Goal: Information Seeking & Learning: Learn about a topic

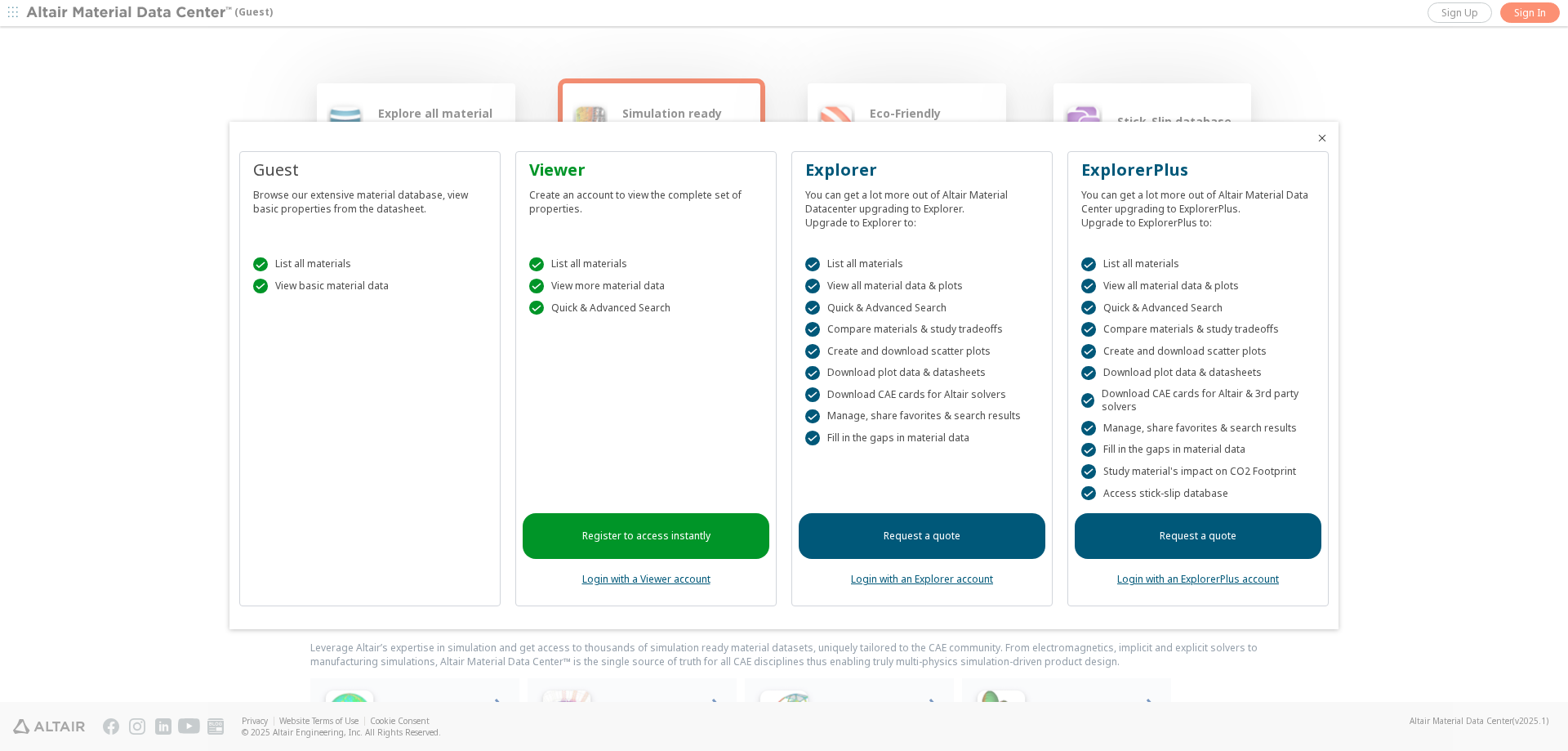
click at [656, 535] on link "Register to access instantly" at bounding box center [646, 535] width 247 height 46
click at [862, 58] on div at bounding box center [784, 376] width 1568 height 751
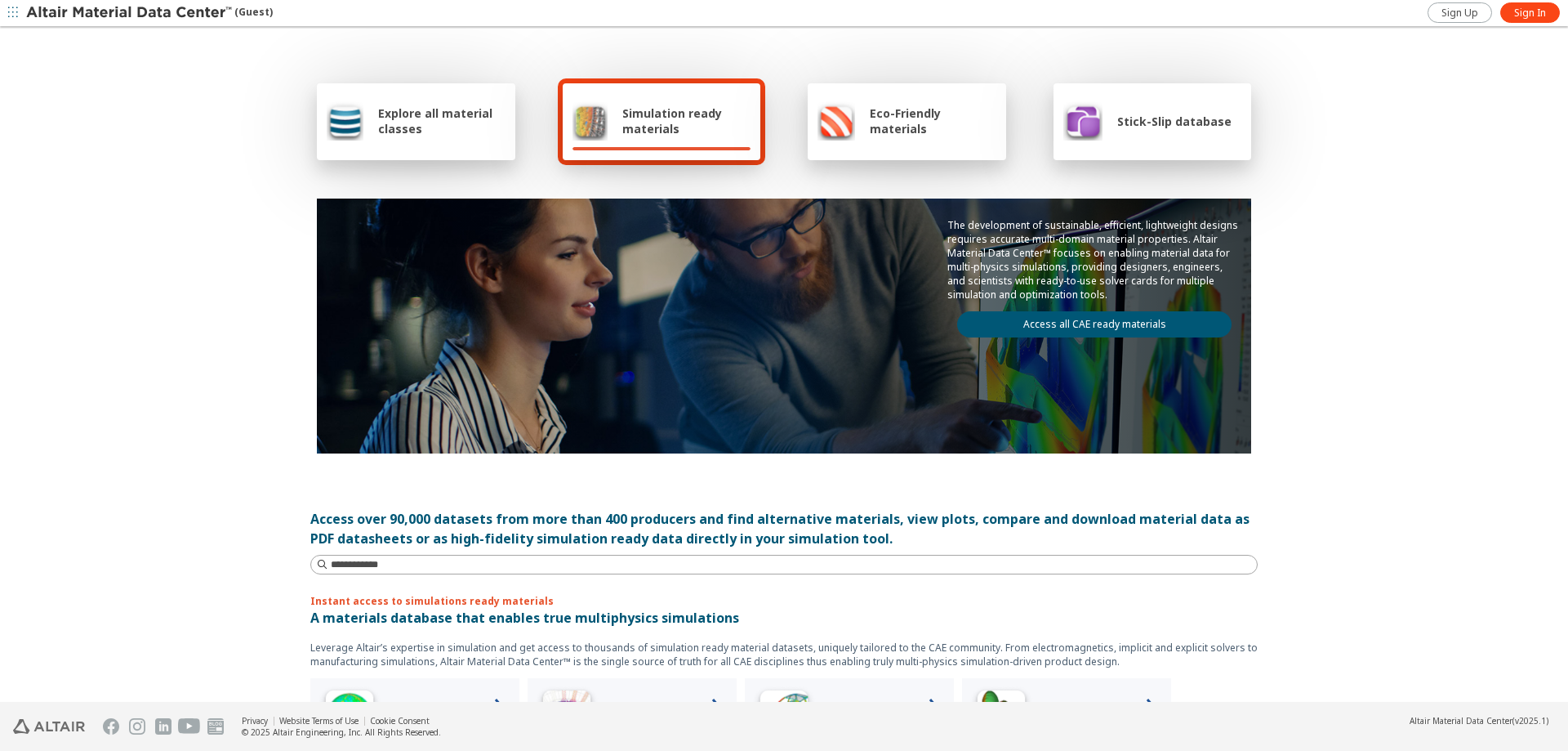
click at [378, 130] on span "Explore all material classes" at bounding box center [442, 121] width 128 height 31
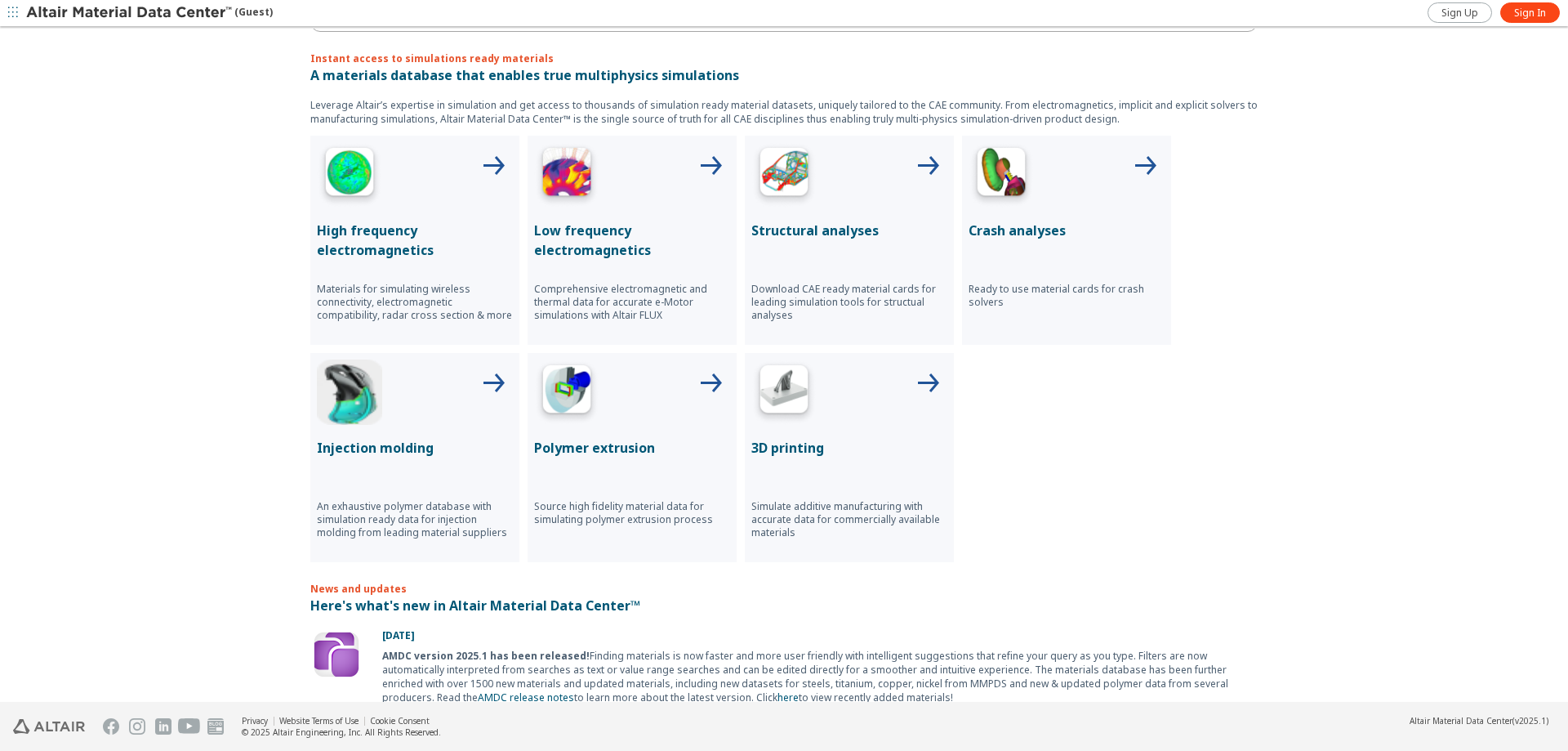
scroll to position [572, 0]
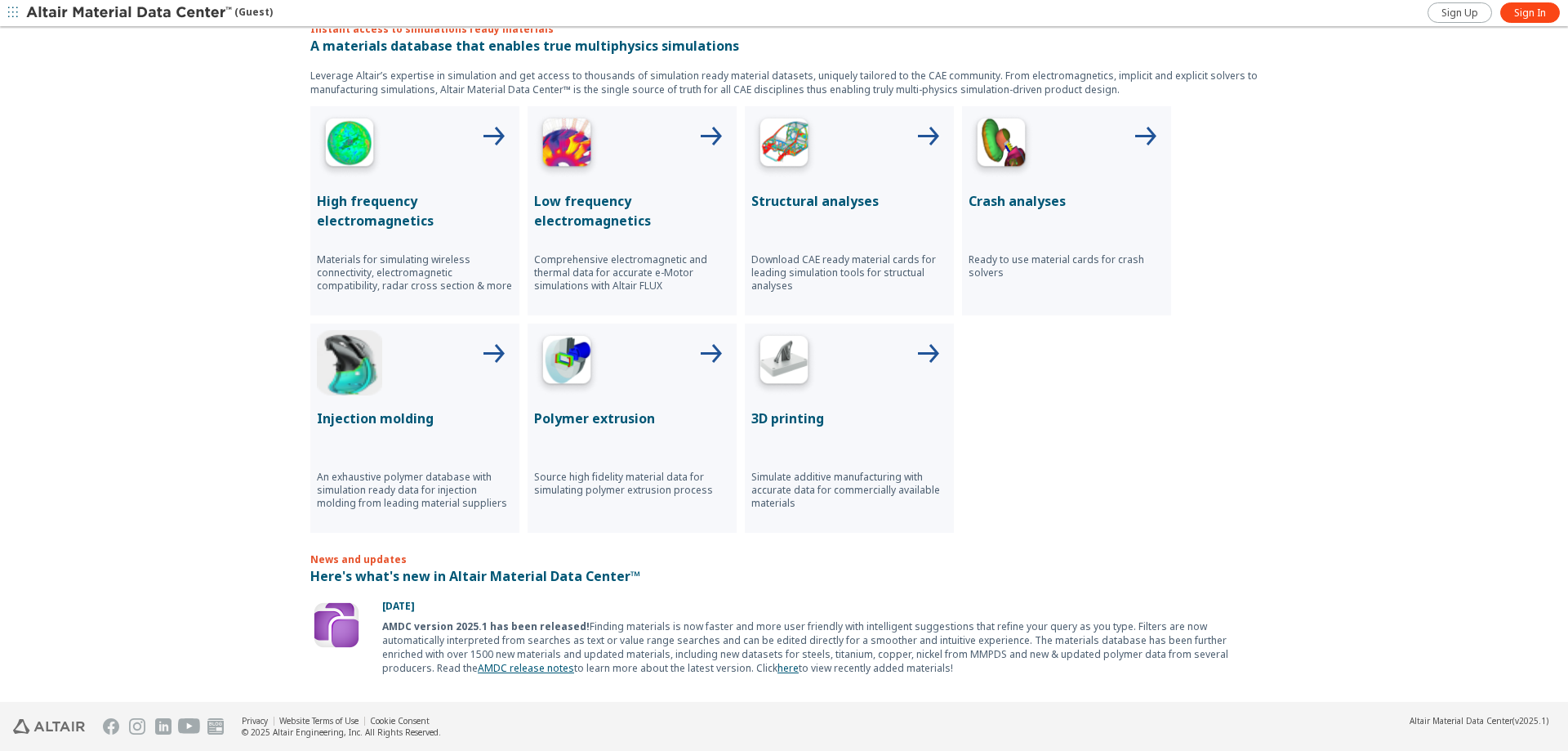
click at [797, 199] on p "Structural analyses" at bounding box center [849, 201] width 196 height 20
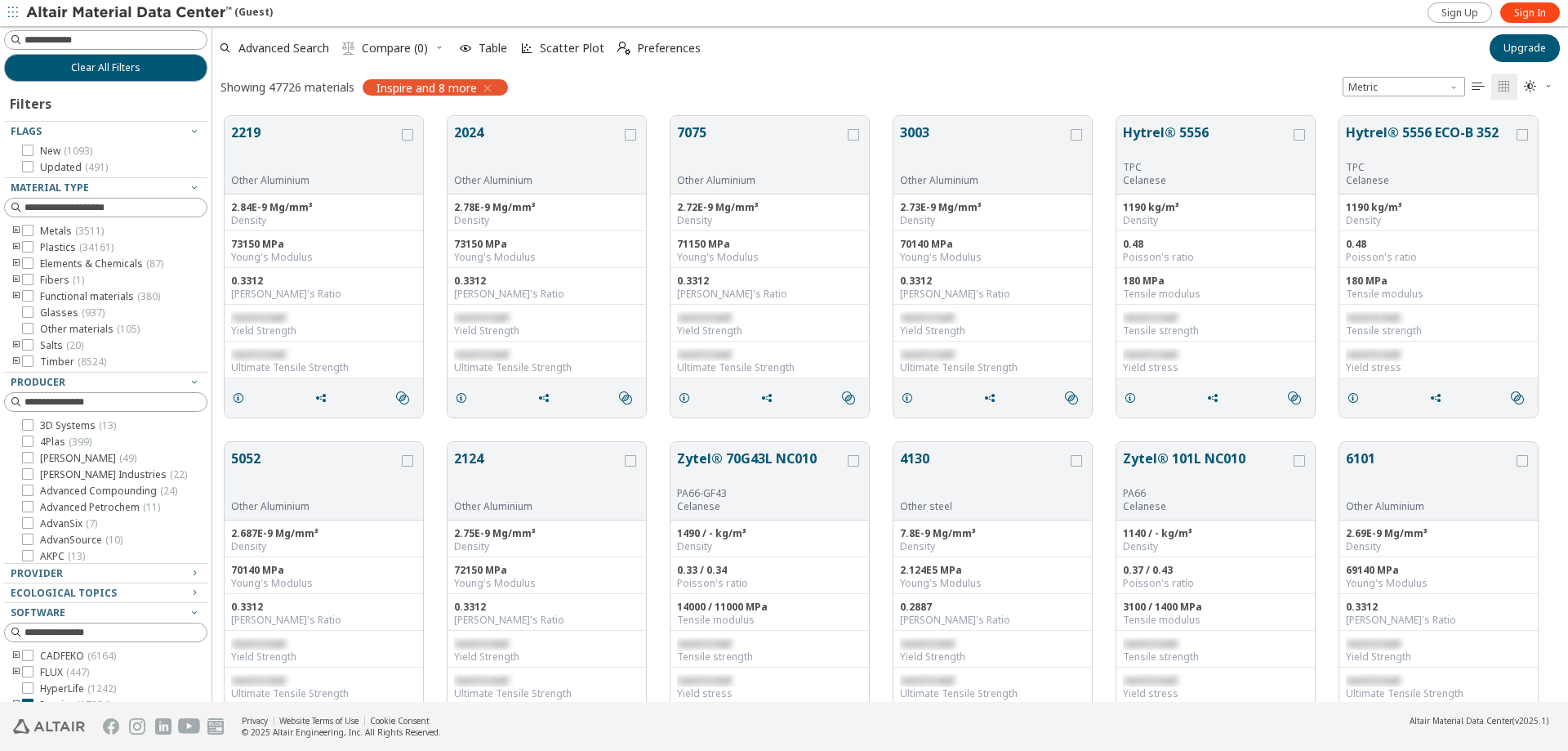
scroll to position [13, 13]
